Goal: Task Accomplishment & Management: Use online tool/utility

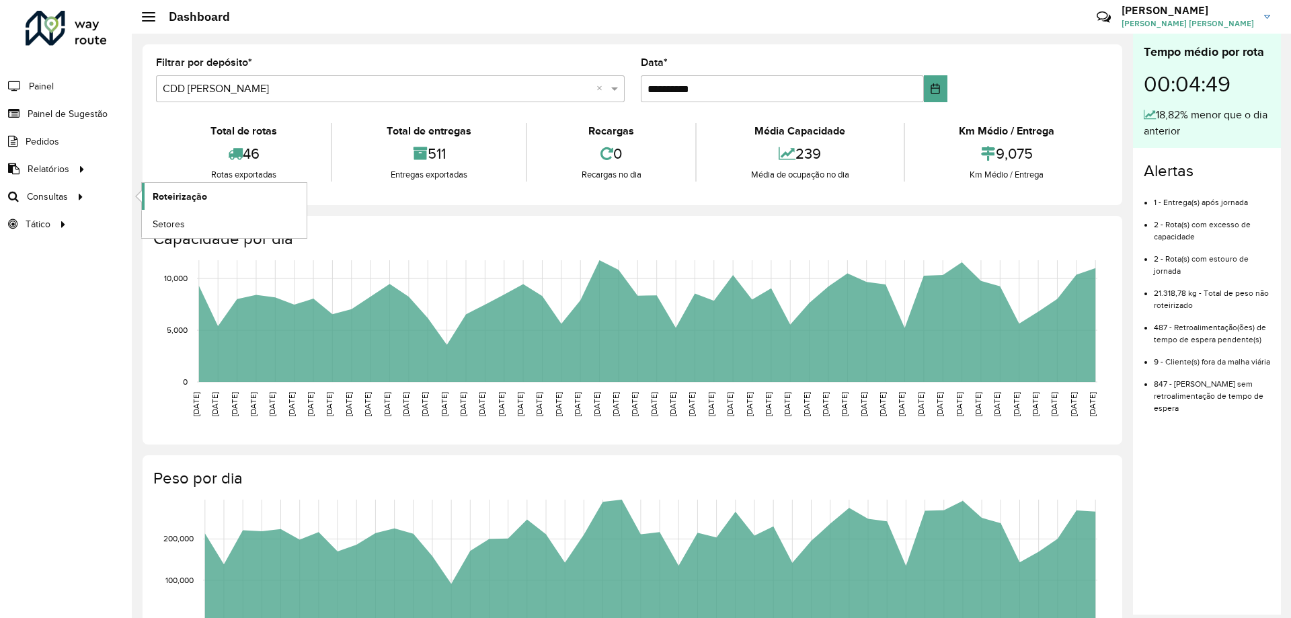
click at [156, 196] on span "Roteirização" at bounding box center [180, 197] width 54 height 14
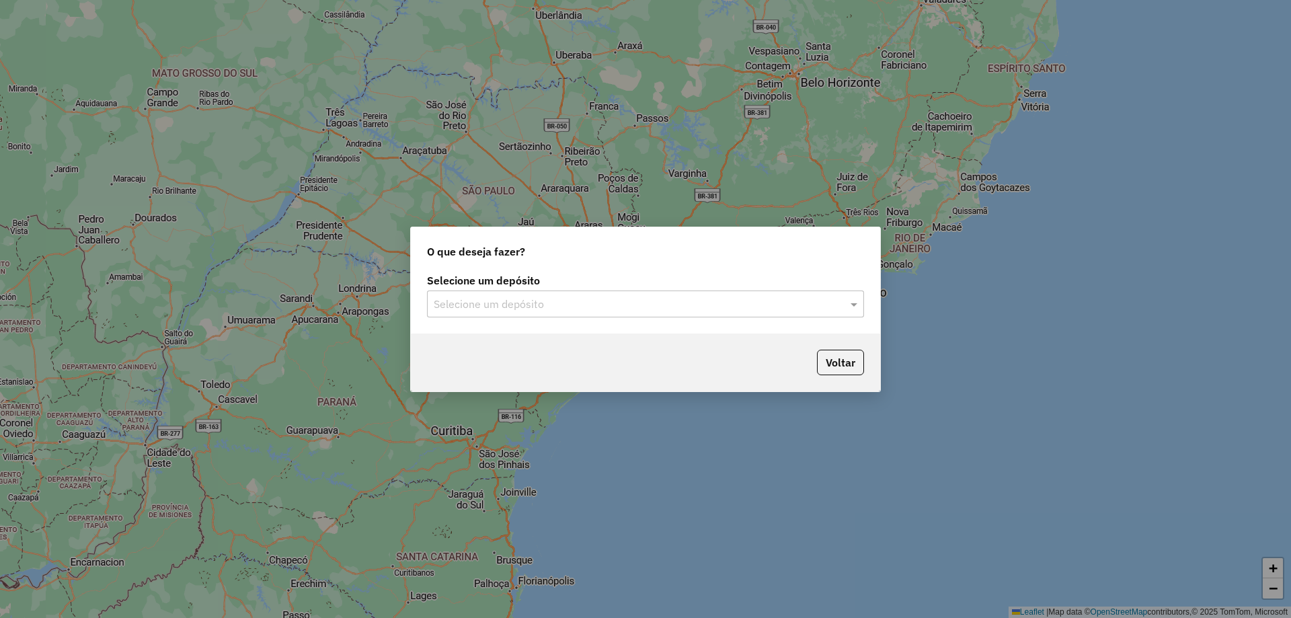
click at [546, 305] on input "text" at bounding box center [632, 305] width 397 height 16
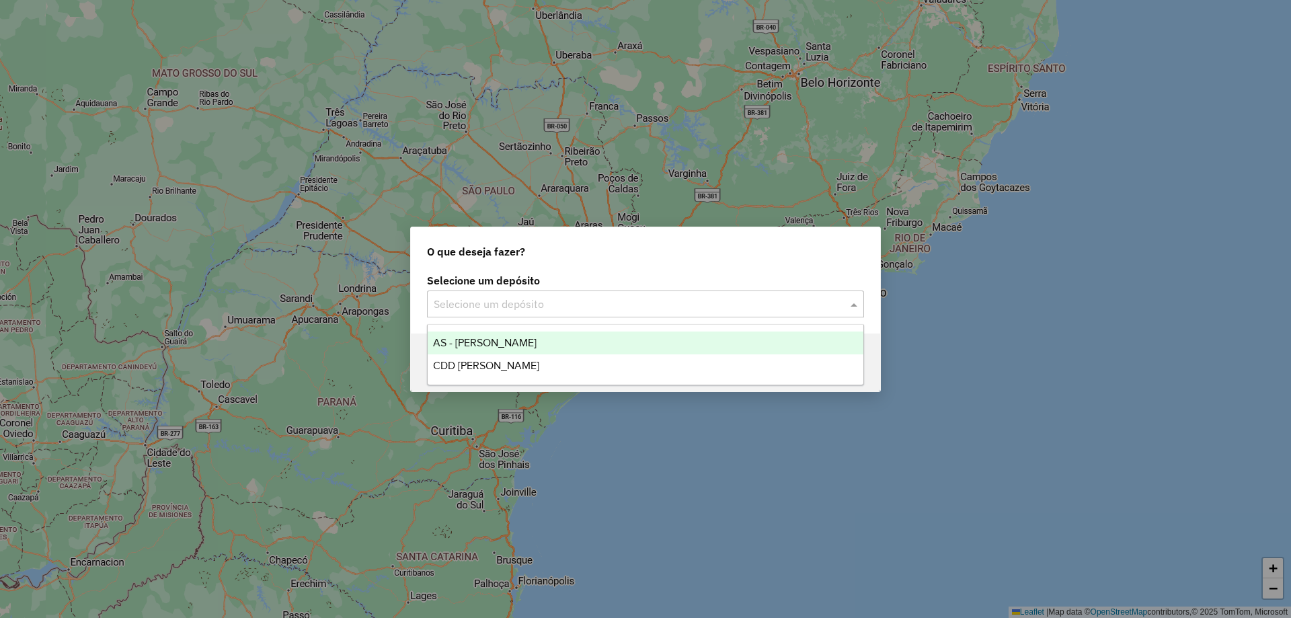
drag, startPoint x: 546, startPoint y: 305, endPoint x: 508, endPoint y: 360, distance: 66.2
click at [508, 360] on span "CDD [PERSON_NAME]" at bounding box center [486, 365] width 106 height 11
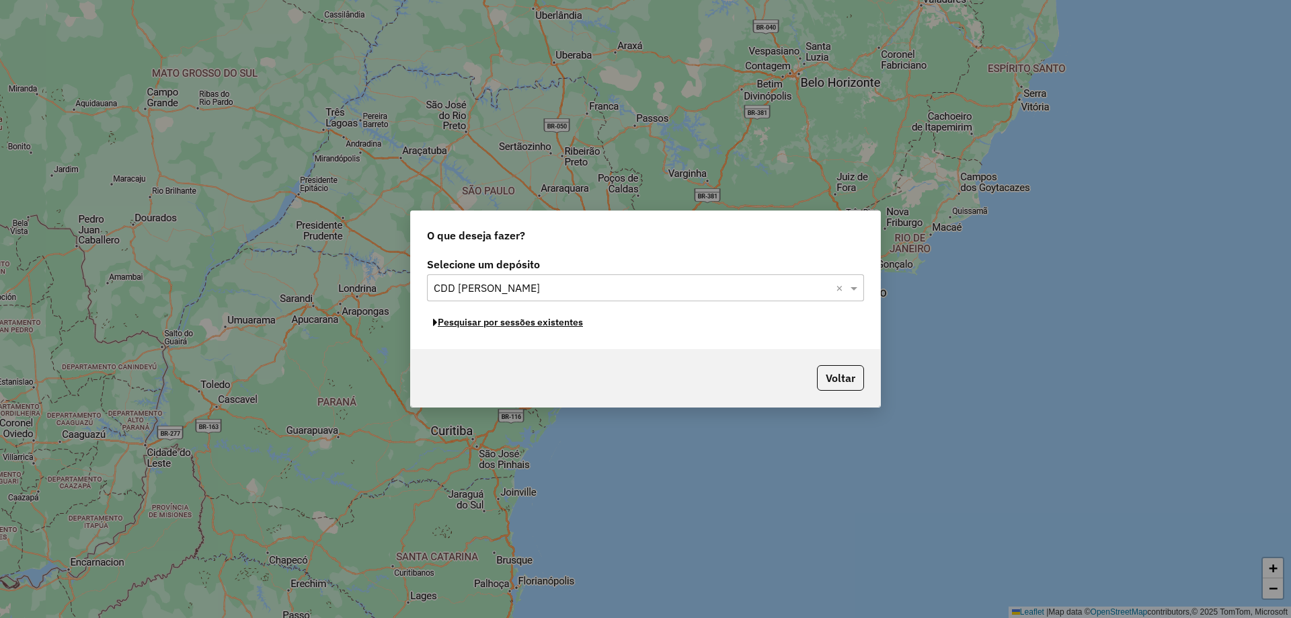
click at [555, 323] on button "Pesquisar por sessões existentes" at bounding box center [508, 322] width 162 height 21
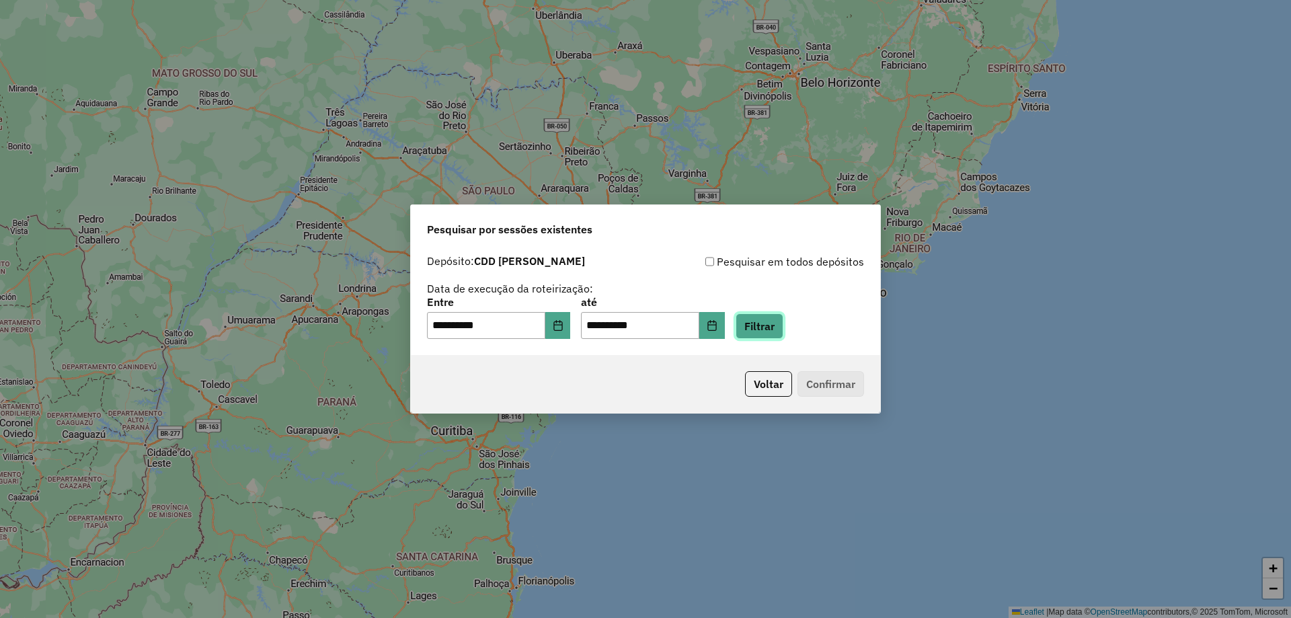
click at [771, 333] on button "Filtrar" at bounding box center [760, 326] width 48 height 26
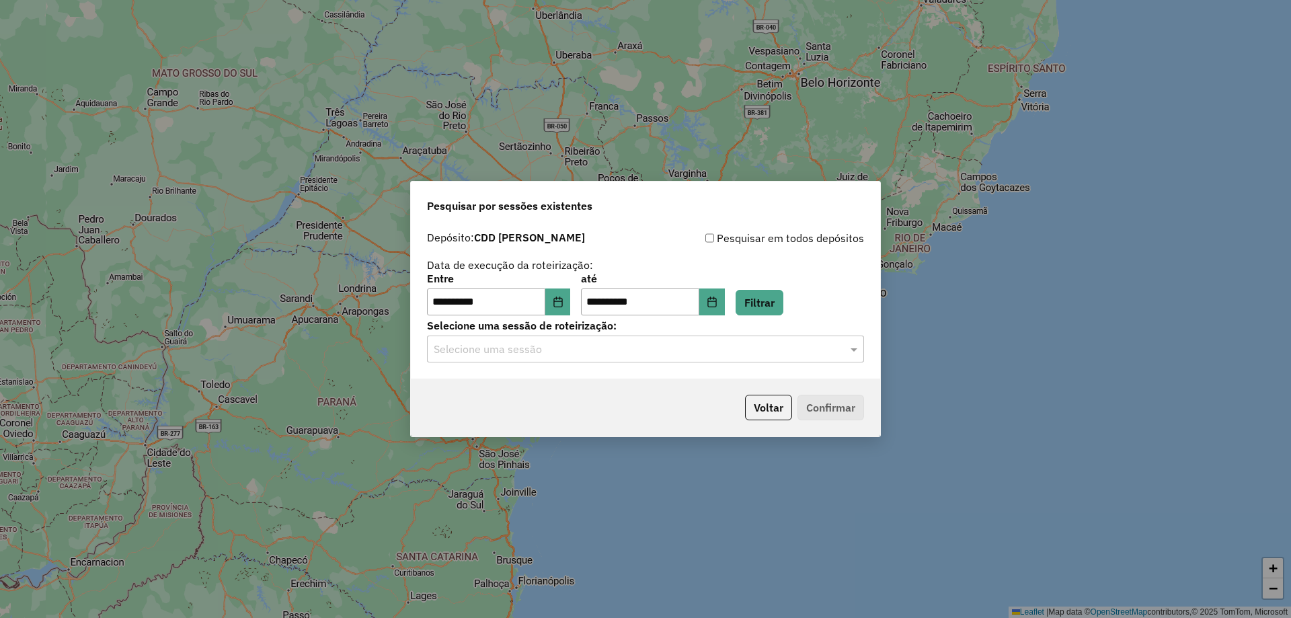
click at [680, 350] on input "text" at bounding box center [632, 350] width 397 height 16
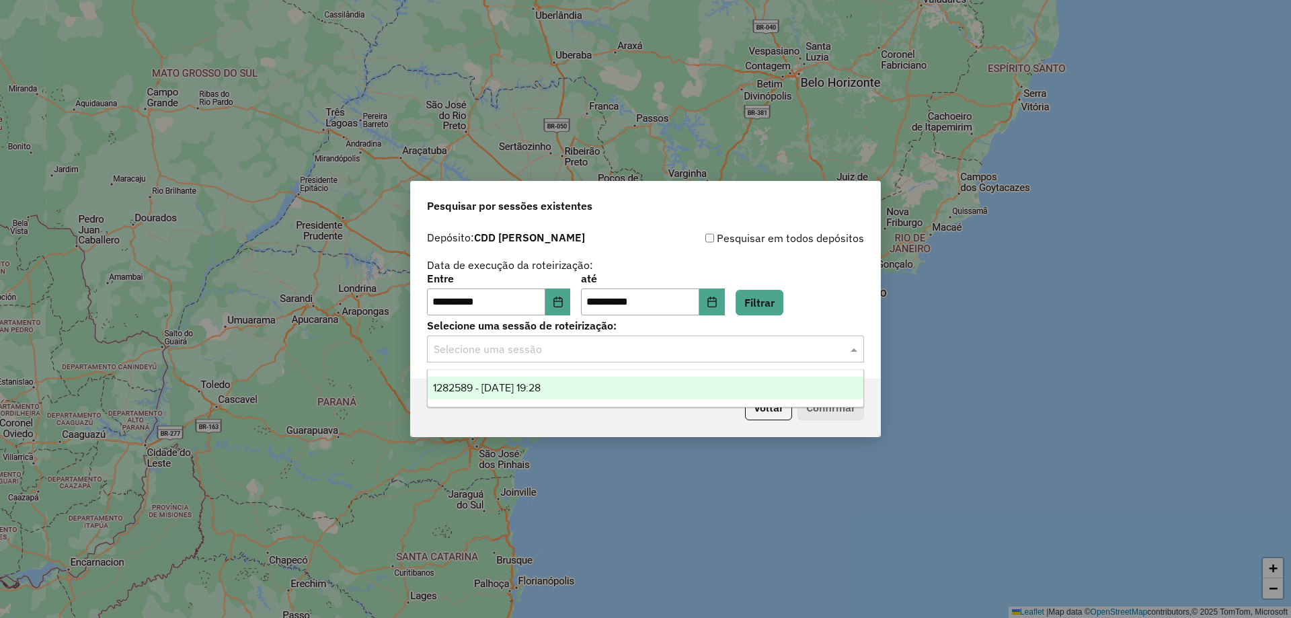
click at [544, 395] on div "1282589 - 25/09/2025 19:28" at bounding box center [646, 388] width 436 height 23
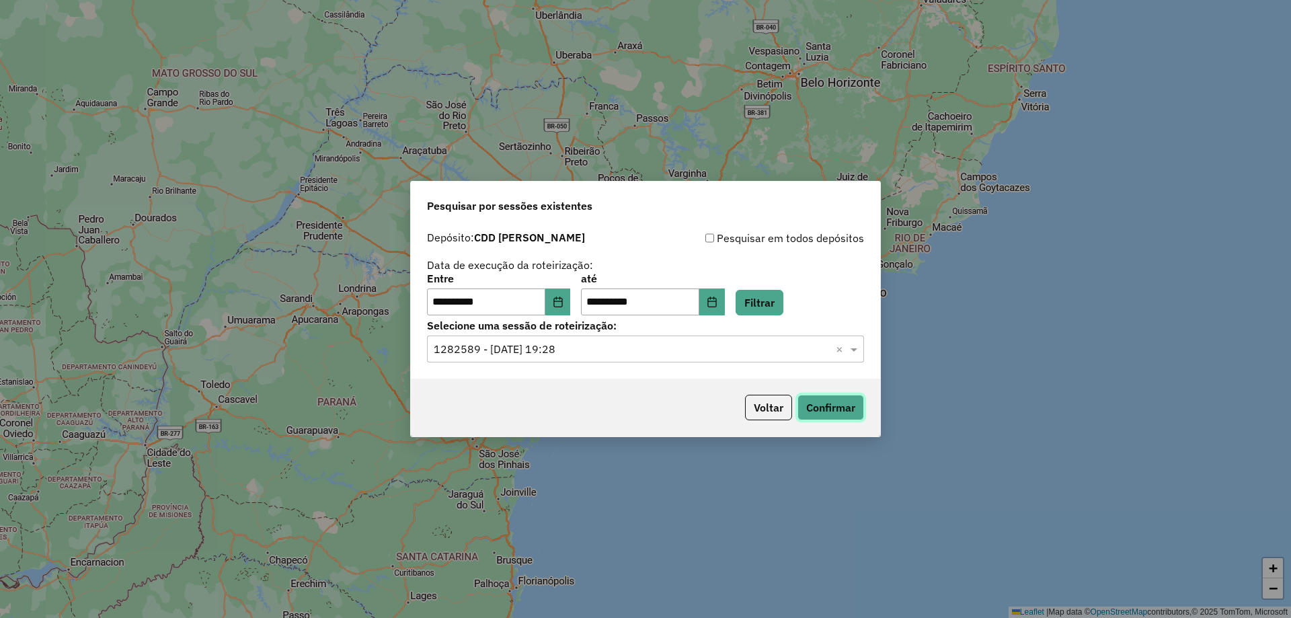
click at [849, 403] on button "Confirmar" at bounding box center [830, 408] width 67 height 26
click at [776, 411] on button "Voltar" at bounding box center [768, 408] width 47 height 26
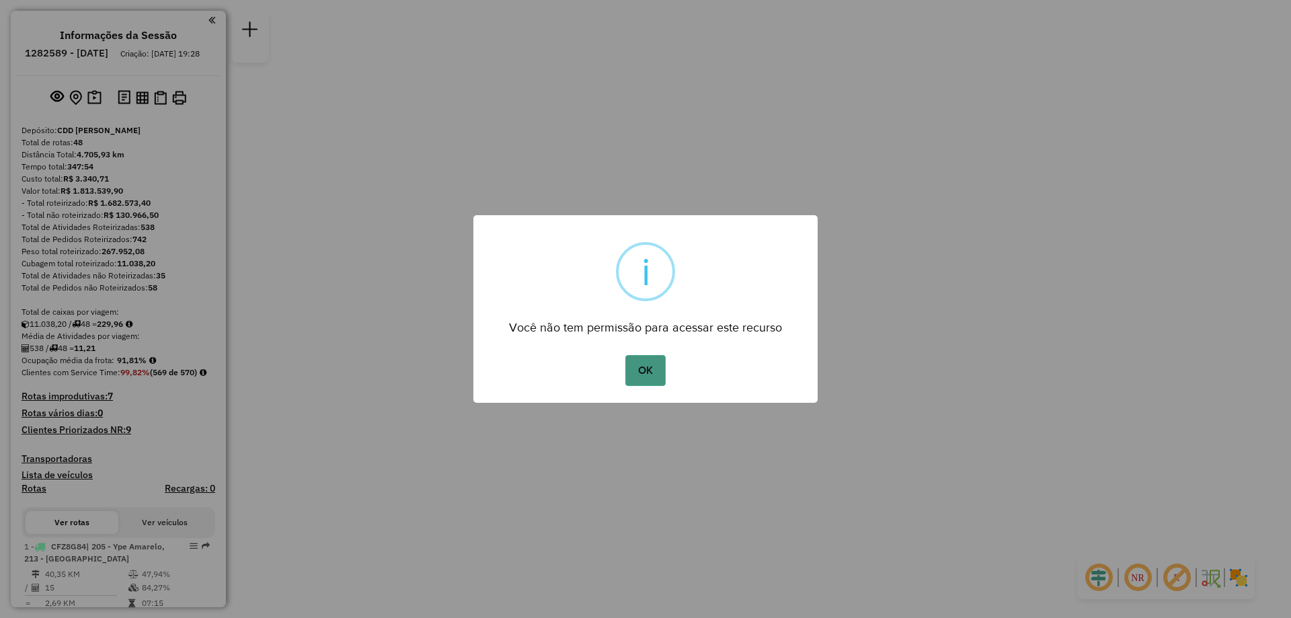
click at [643, 372] on button "OK" at bounding box center [645, 370] width 40 height 31
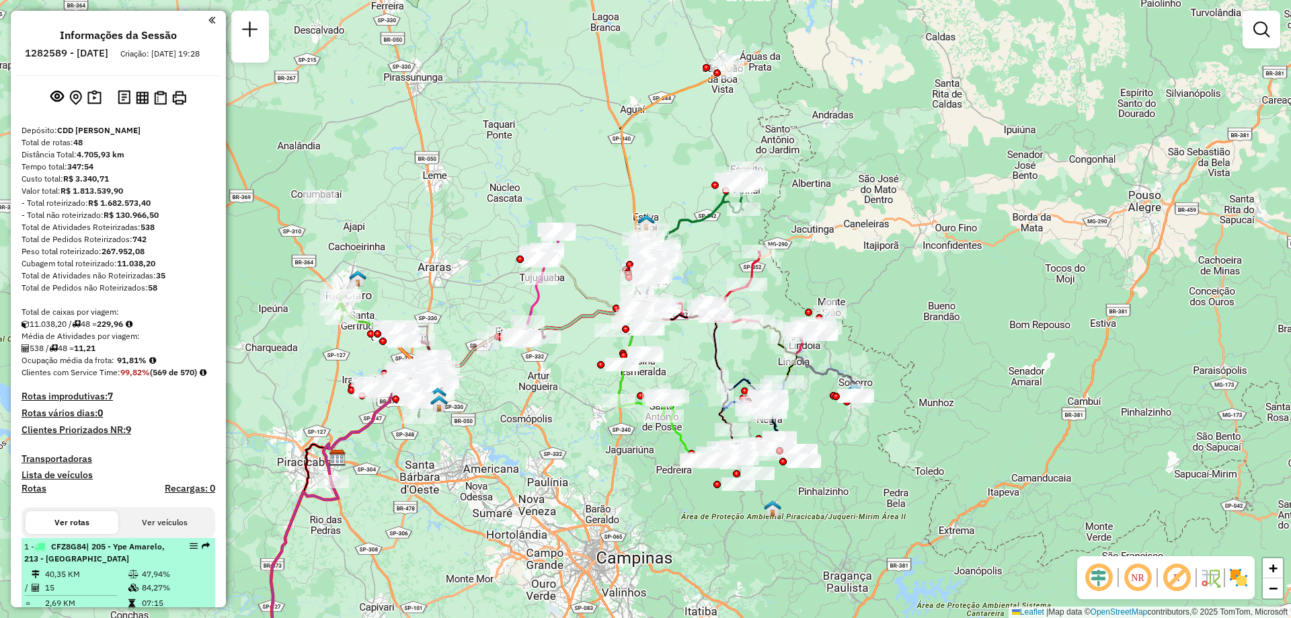
scroll to position [67, 0]
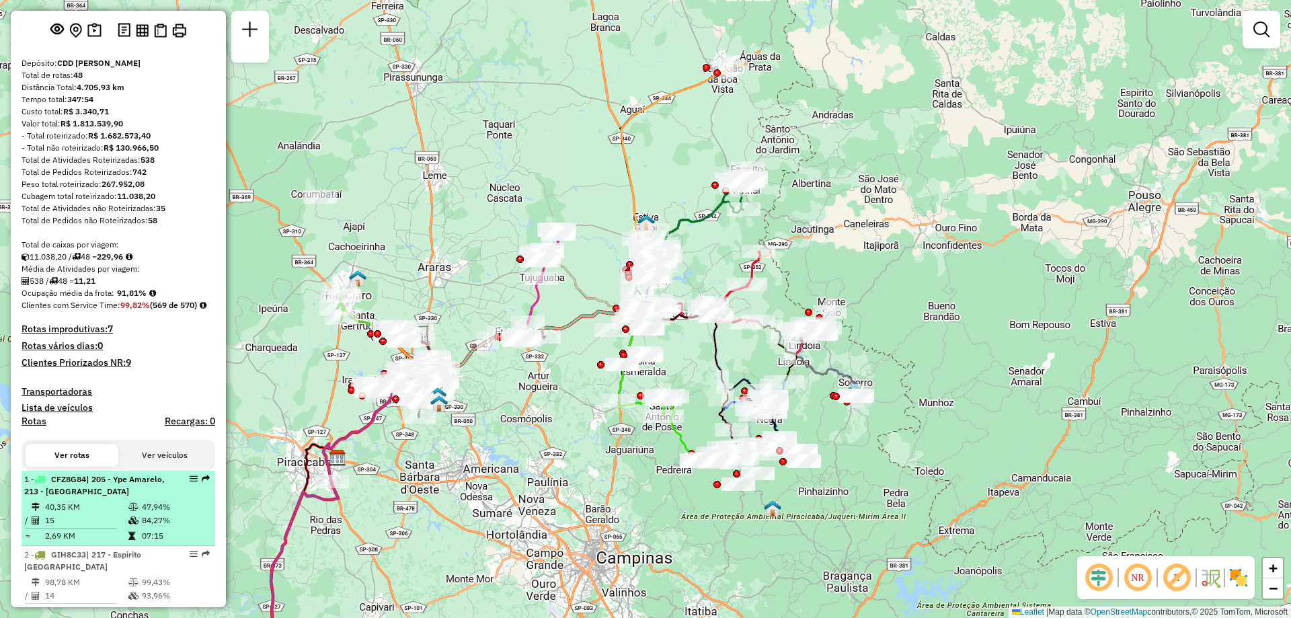
click at [162, 527] on td "84,27%" at bounding box center [175, 520] width 68 height 13
select select "**********"
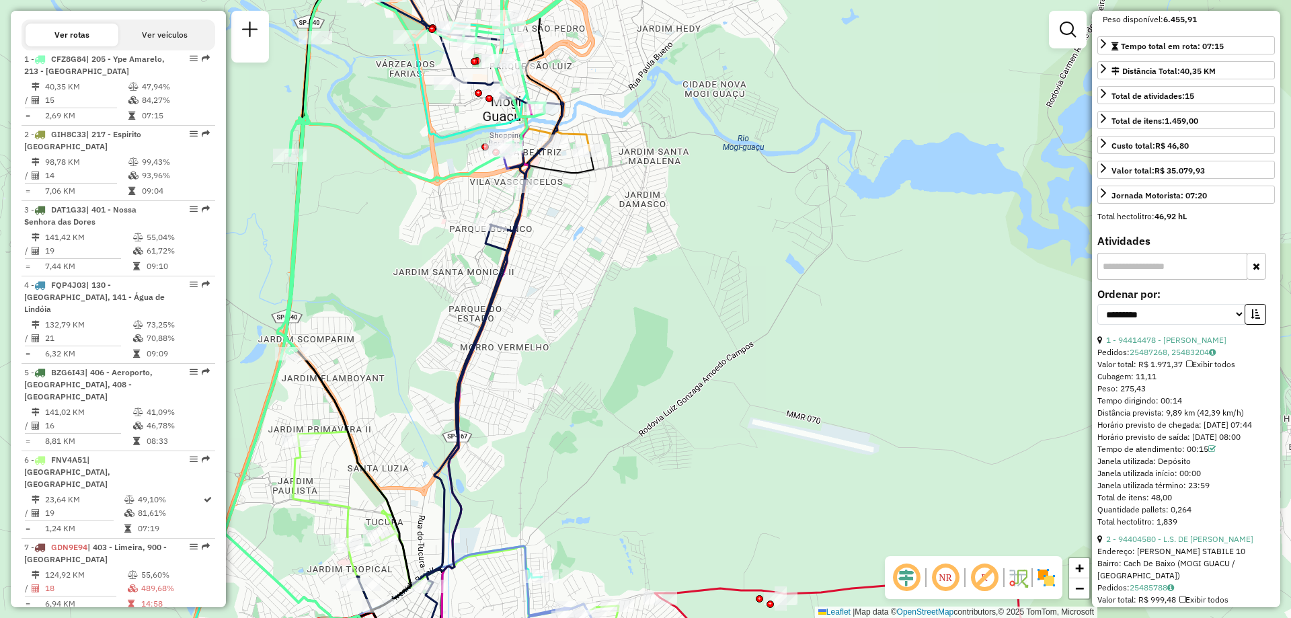
scroll to position [3283, 0]
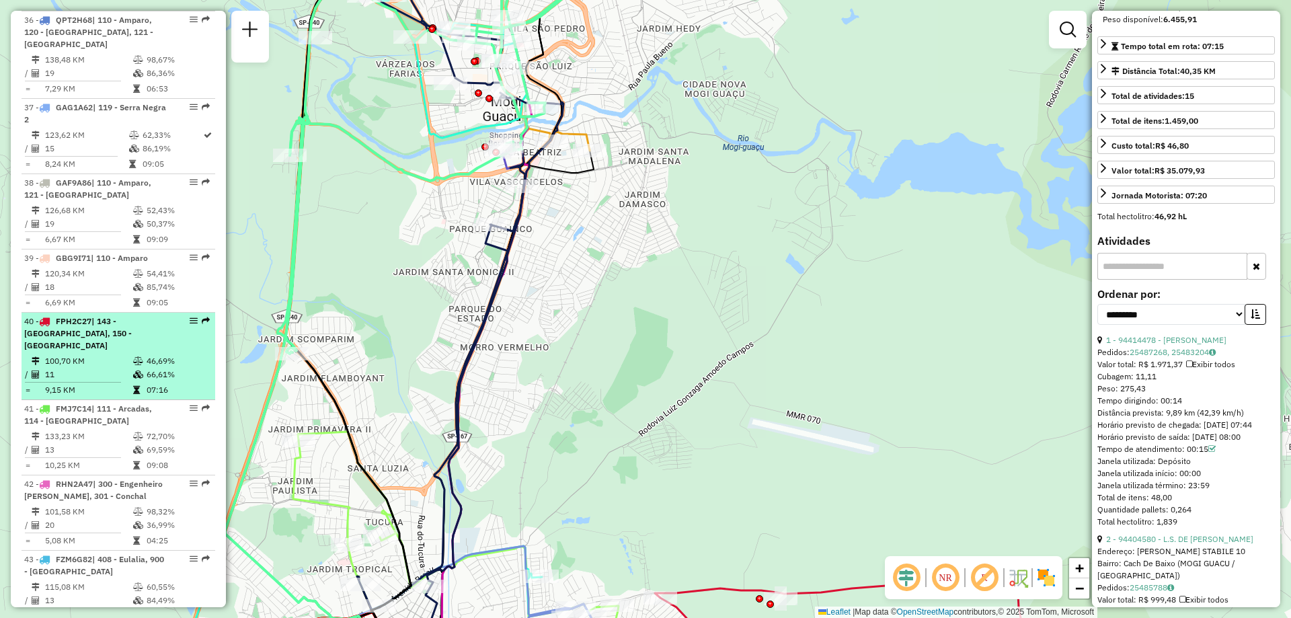
click at [132, 317] on div "40 - FPH2C27 | 143 - [GEOGRAPHIC_DATA], 150 - [GEOGRAPHIC_DATA]" at bounding box center [95, 333] width 143 height 36
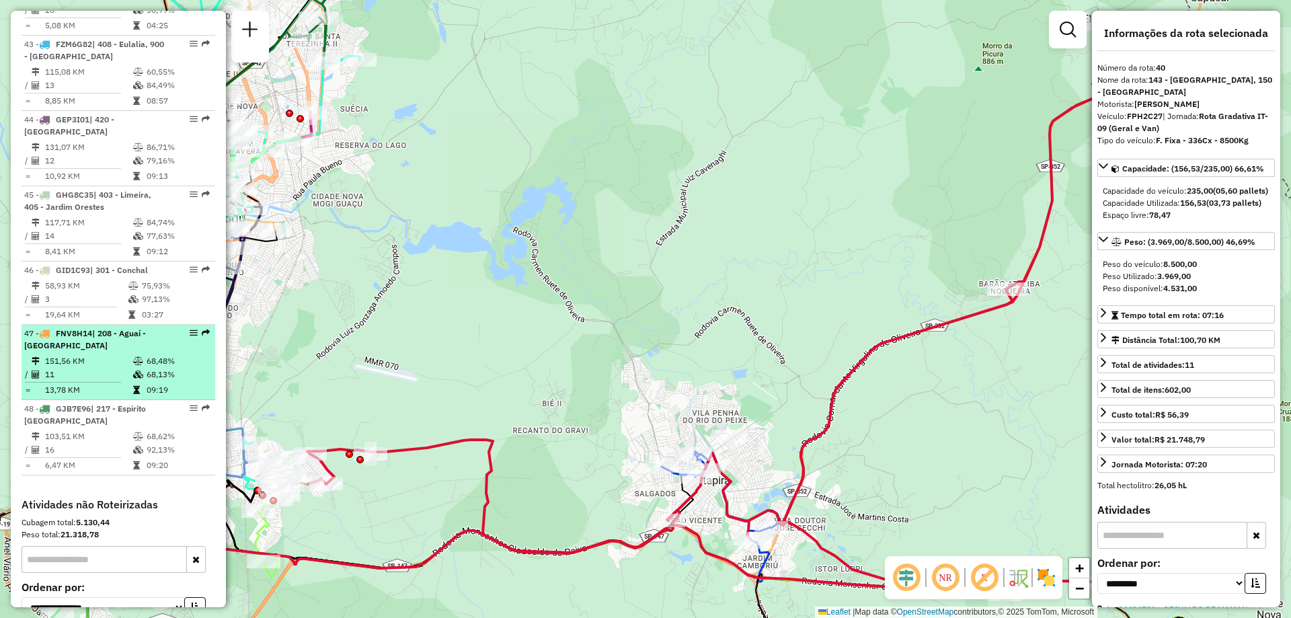
scroll to position [638, 0]
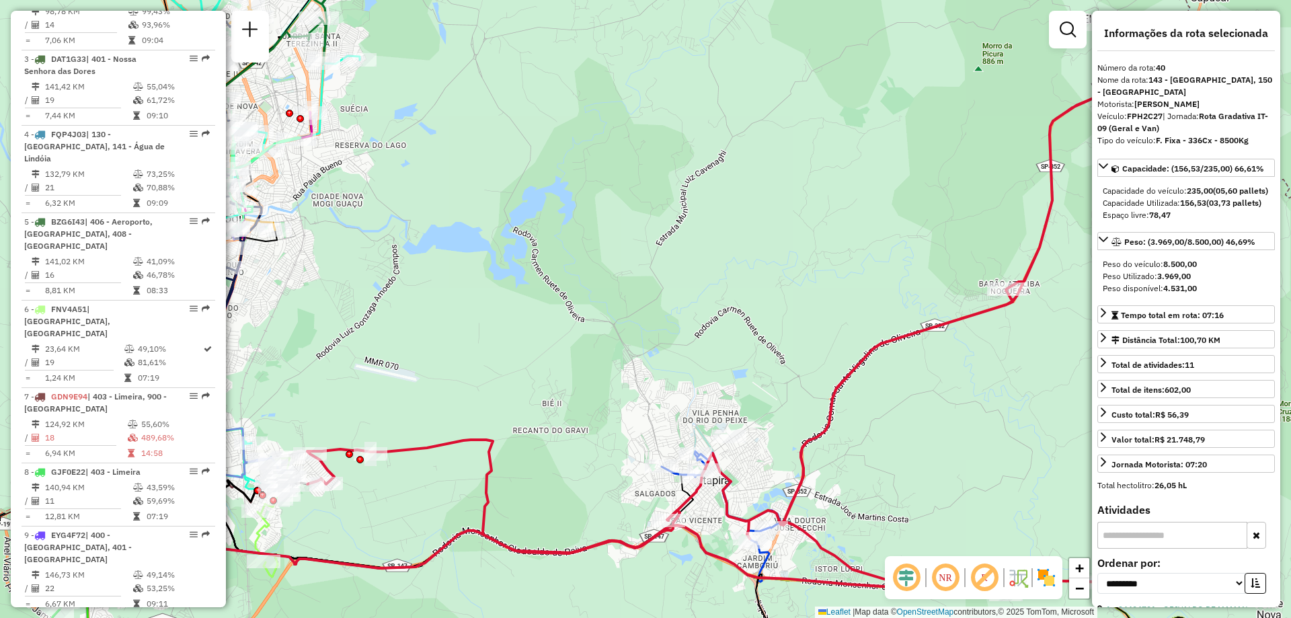
click at [110, 320] on span "| [GEOGRAPHIC_DATA], [GEOGRAPHIC_DATA]" at bounding box center [67, 321] width 86 height 34
